Goal: Information Seeking & Learning: Find specific fact

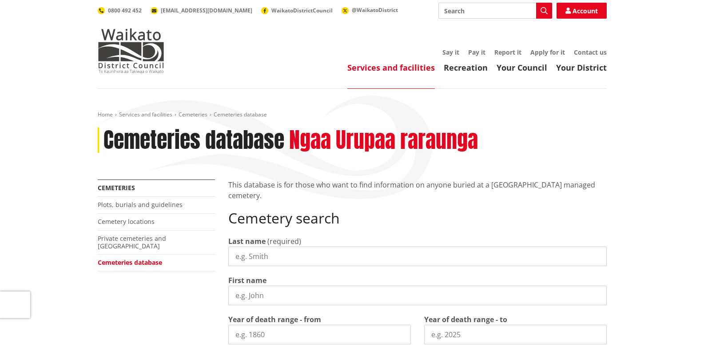
drag, startPoint x: 0, startPoint y: 0, endPoint x: 284, endPoint y: 252, distance: 379.6
click at [284, 252] on input "Last name" at bounding box center [417, 256] width 378 height 20
type input "[PERSON_NAME]"
click at [281, 293] on input "First name" at bounding box center [417, 295] width 378 height 20
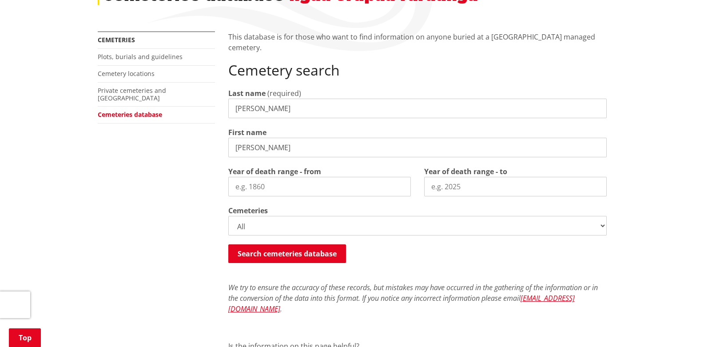
scroll to position [152, 0]
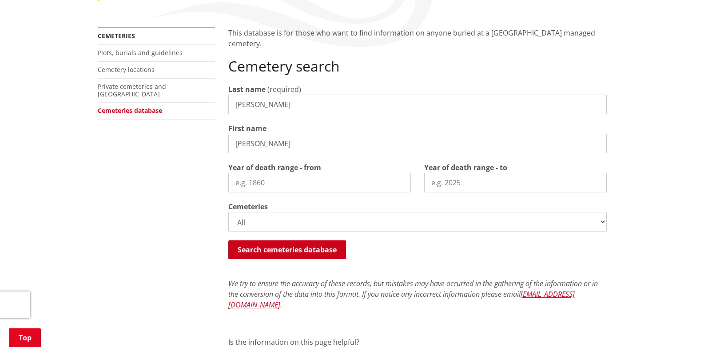
type input "[PERSON_NAME]"
click at [281, 248] on button "Search cemeteries database" at bounding box center [287, 249] width 118 height 19
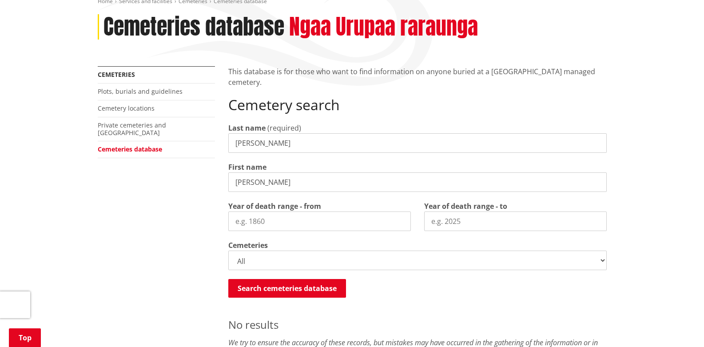
scroll to position [92, 0]
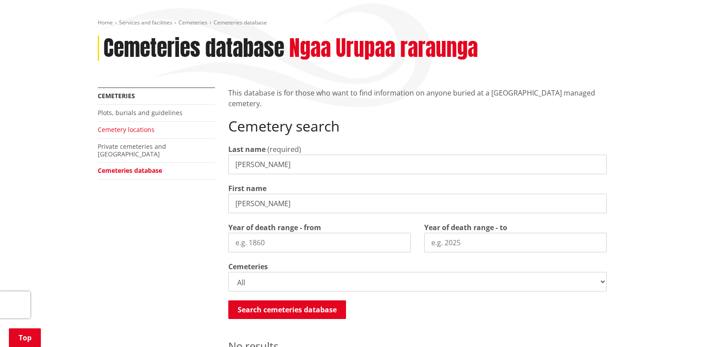
click at [126, 130] on link "Cemetery locations" at bounding box center [126, 129] width 57 height 8
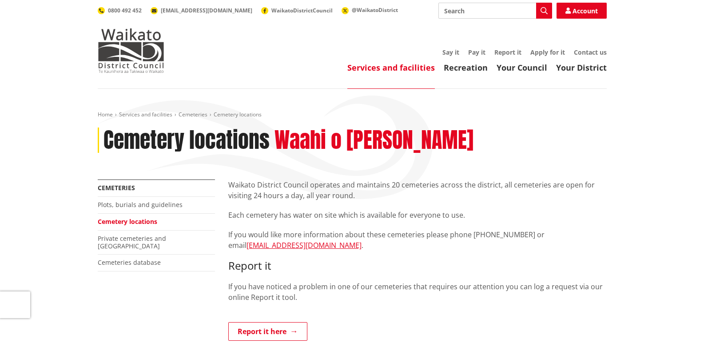
click at [139, 218] on link "Cemetery locations" at bounding box center [127, 221] width 59 height 8
